Goal: Complete application form

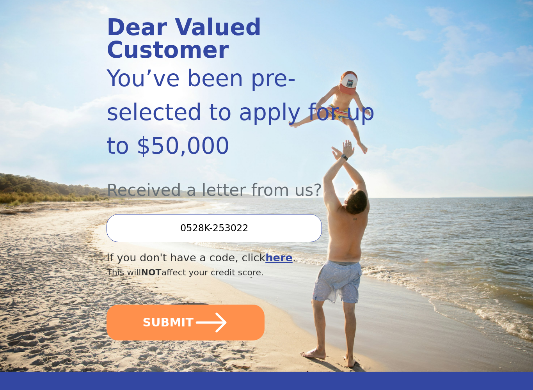
scroll to position [92, 0]
click at [202, 305] on icon "submit" at bounding box center [210, 322] width 35 height 35
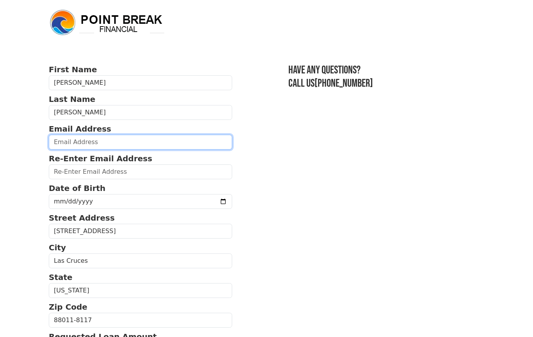
click at [195, 149] on input "email" at bounding box center [140, 142] width 183 height 15
click at [78, 141] on input "[EMAIL_ADDRESS][DOMAIN_NAME]" at bounding box center [140, 142] width 183 height 15
type input "[EMAIL_ADDRESS][DOMAIN_NAME]"
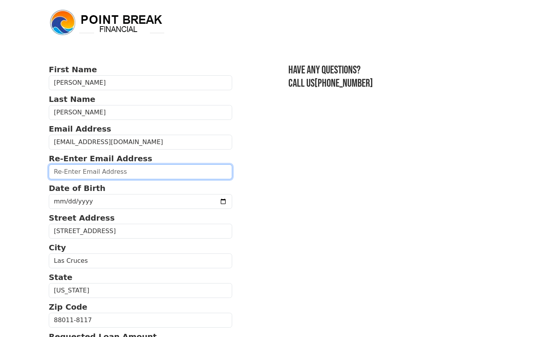
click at [202, 171] on input "email" at bounding box center [140, 171] width 183 height 15
type input "[EMAIL_ADDRESS][DOMAIN_NAME]"
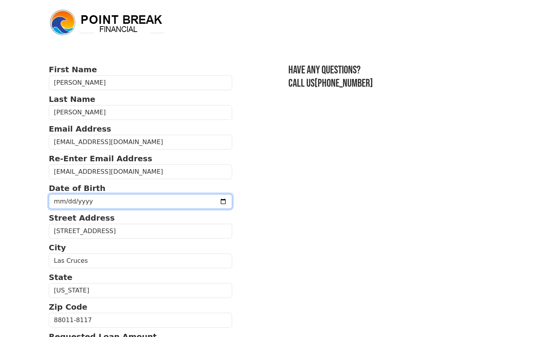
click at [202, 205] on input "date" at bounding box center [140, 201] width 183 height 15
click at [173, 197] on input "[DATE]" at bounding box center [140, 201] width 183 height 15
type input "[DATE]"
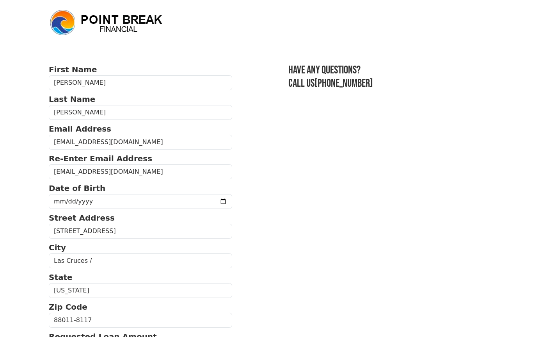
click at [341, 162] on section "First Name [PERSON_NAME] Last Name [PERSON_NAME] Email Address [EMAIL_ADDRESS][…" at bounding box center [266, 318] width 435 height 509
click at [202, 265] on input "Las Cruces /" at bounding box center [140, 260] width 183 height 15
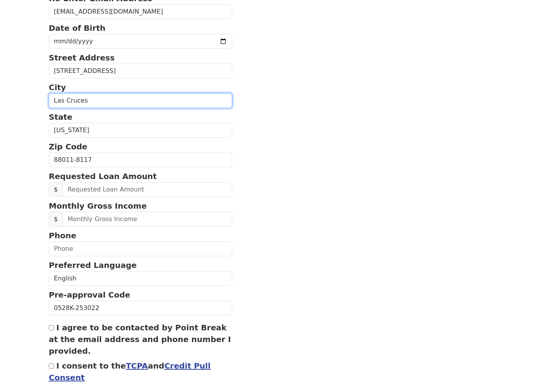
scroll to position [160, 0]
type input "Las Cruces"
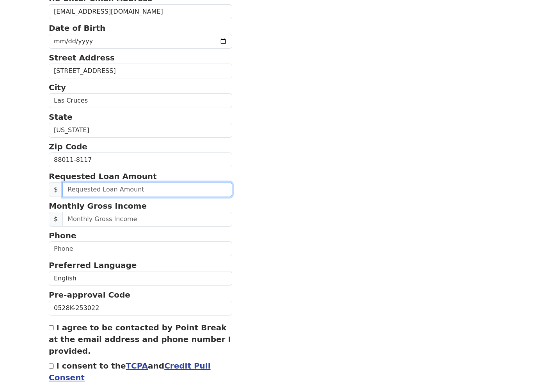
click at [204, 188] on input "text" at bounding box center [147, 189] width 170 height 15
type input "1.00"
type input "20,000.00"
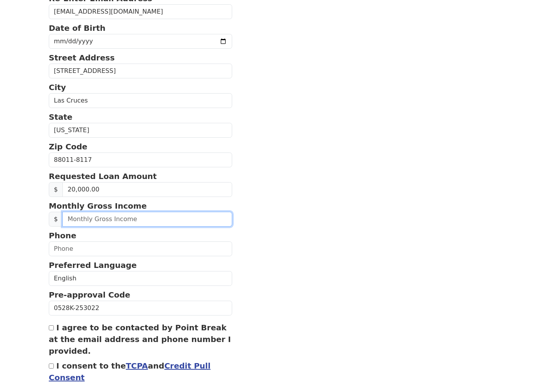
click at [197, 221] on input "text" at bounding box center [147, 219] width 170 height 15
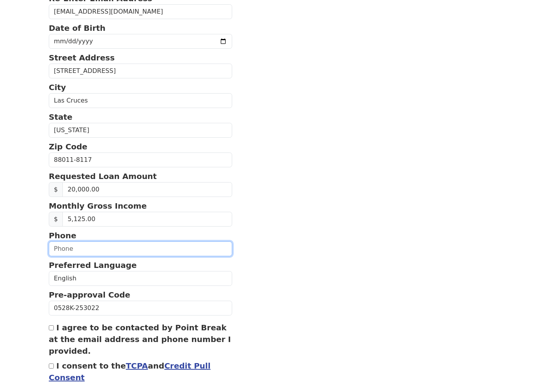
click at [192, 248] on input "text" at bounding box center [140, 248] width 183 height 15
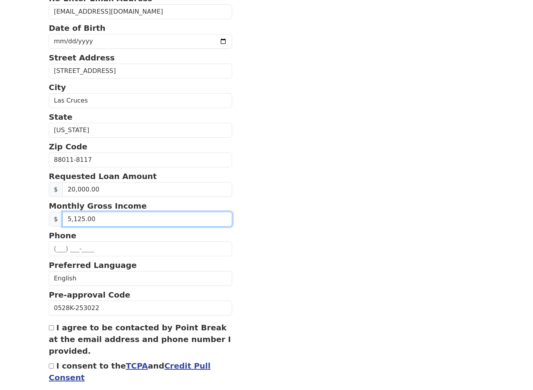
click at [108, 220] on input "5,125.00" at bounding box center [147, 219] width 170 height 15
type input "5,150.00"
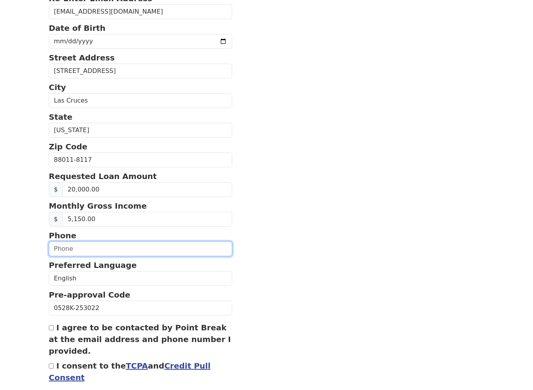
click at [204, 254] on input "text" at bounding box center [140, 248] width 183 height 15
type input "(575) 635-0967"
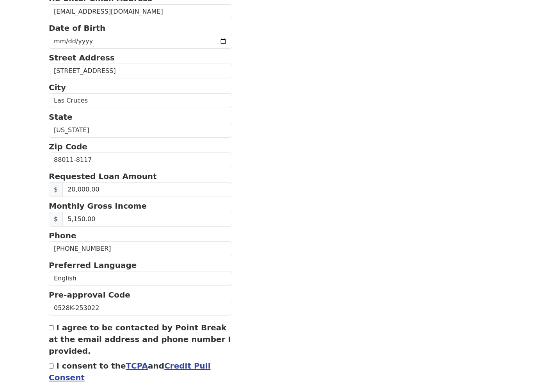
click at [53, 330] on input "I agree to be contacted by Point Break at the email address and phone number I …" at bounding box center [51, 327] width 5 height 5
checkbox input "true"
click at [54, 336] on input "I consent to the TCPA and Credit Pull Consent" at bounding box center [51, 366] width 5 height 5
checkbox input "true"
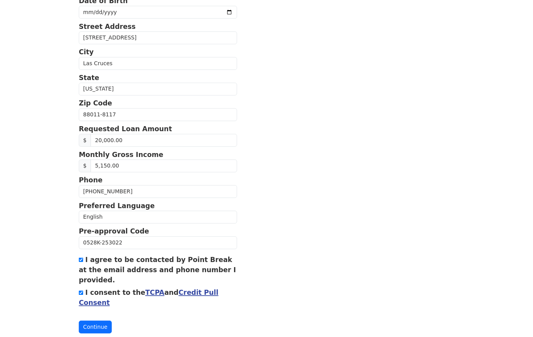
scroll to position [260, 0]
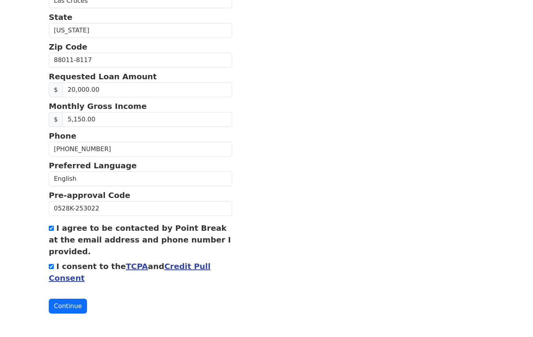
click at [76, 307] on button "Continue" at bounding box center [68, 305] width 38 height 15
